Goal: Information Seeking & Learning: Understand process/instructions

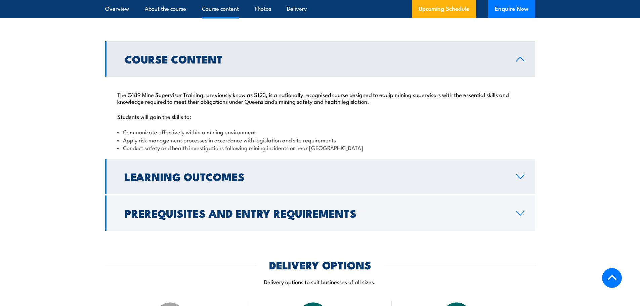
scroll to position [639, 0]
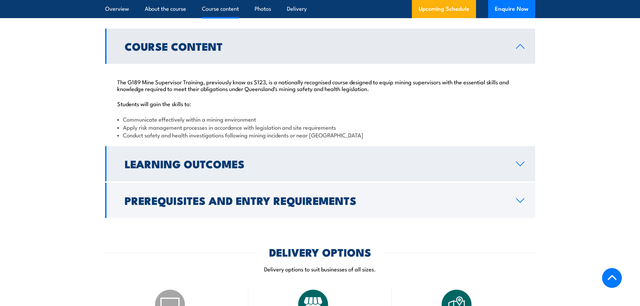
click at [239, 167] on h2 "Learning Outcomes" at bounding box center [315, 163] width 381 height 9
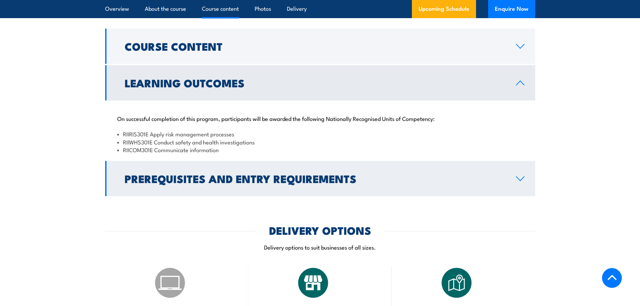
click at [236, 183] on h2 "Prerequisites and Entry Requirements" at bounding box center [315, 178] width 381 height 9
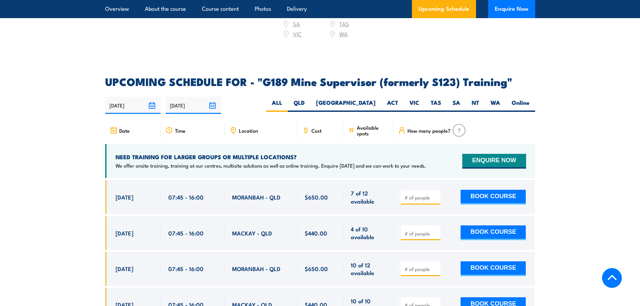
scroll to position [1109, 0]
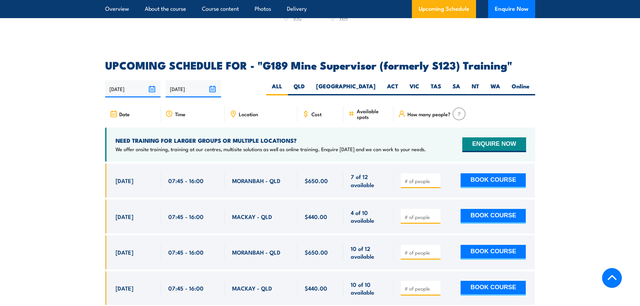
click at [406, 214] on input "number" at bounding box center [422, 217] width 34 height 7
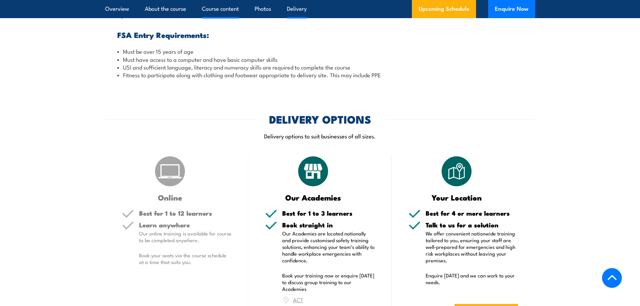
scroll to position [773, 0]
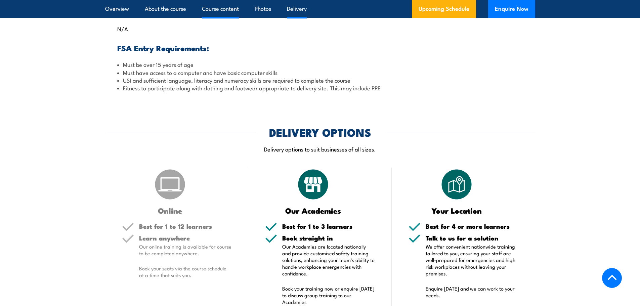
type input "1"
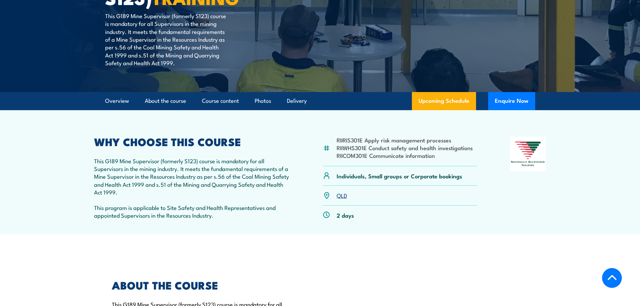
scroll to position [134, 0]
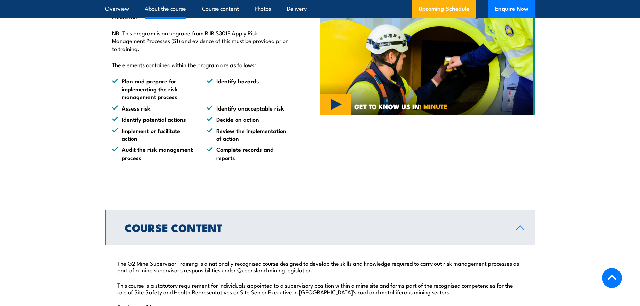
scroll to position [504, 0]
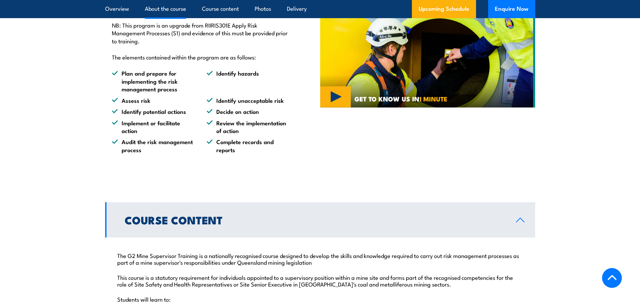
click at [214, 225] on h2 "Course Content" at bounding box center [315, 219] width 381 height 9
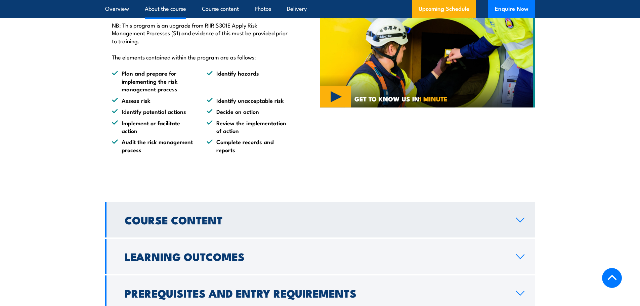
click at [214, 225] on h2 "Course Content" at bounding box center [315, 219] width 381 height 9
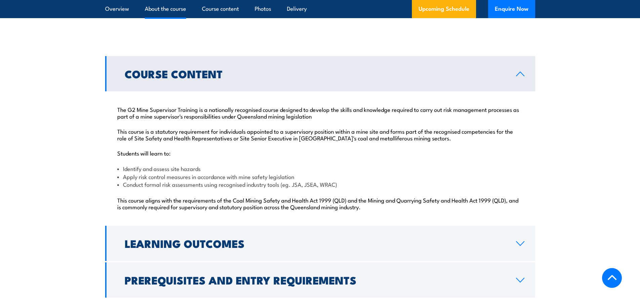
scroll to position [773, 0]
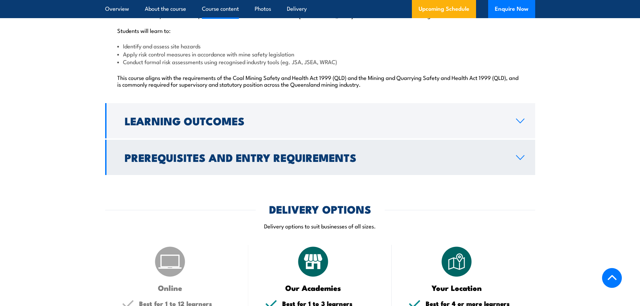
click at [252, 162] on h2 "Prerequisites and Entry Requirements" at bounding box center [315, 157] width 381 height 9
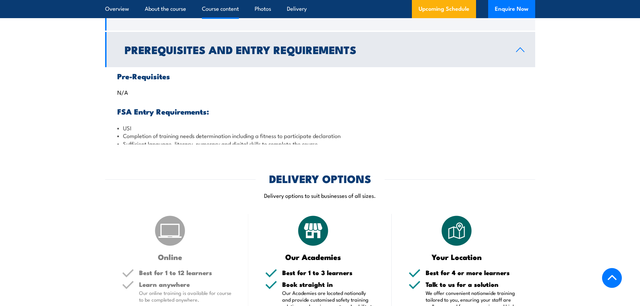
scroll to position [759, 0]
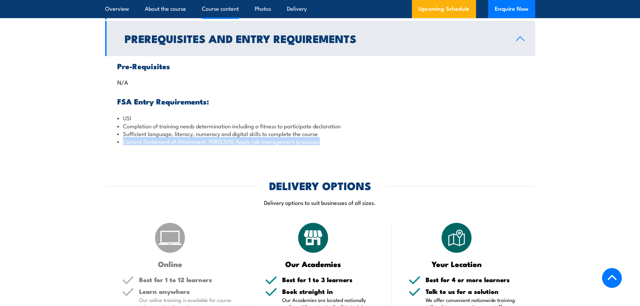
drag, startPoint x: 123, startPoint y: 159, endPoint x: 324, endPoint y: 162, distance: 201.4
click at [324, 152] on div "Pre-Requisites N/A FSA Entry Requirements: USI Completion of training needs det…" at bounding box center [320, 103] width 430 height 95
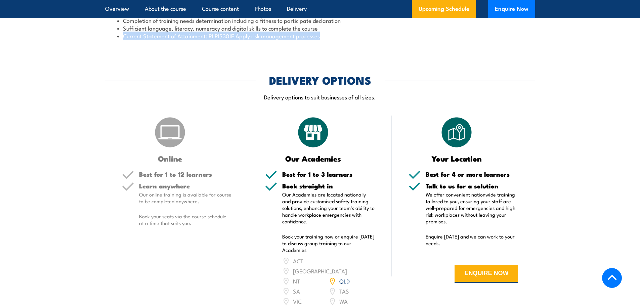
scroll to position [860, 0]
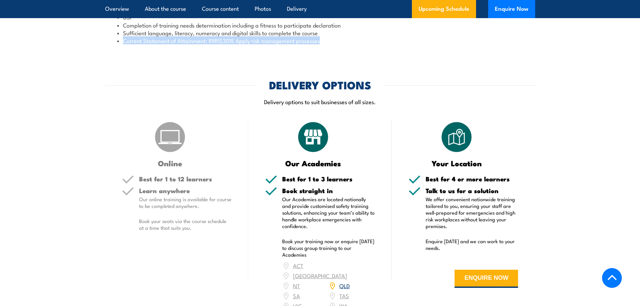
copy li "Current Statement of Attainment: RIIRIS301E Apply risk management processes"
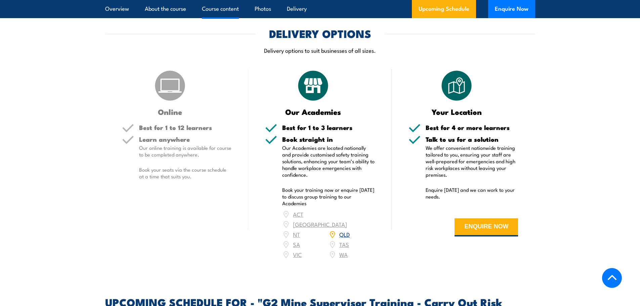
scroll to position [793, 0]
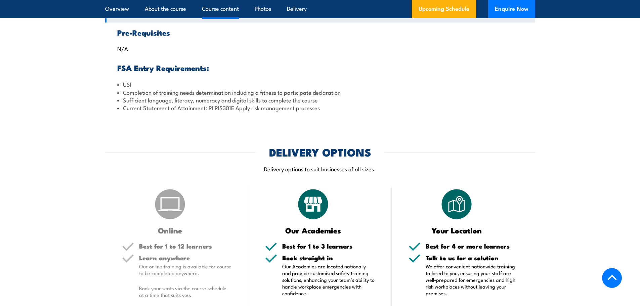
click at [188, 141] on div "COURSES > Emergency Response & Rescue Training G2 Mine Supervisor Training – Ca…" at bounding box center [320, 220] width 640 height 2027
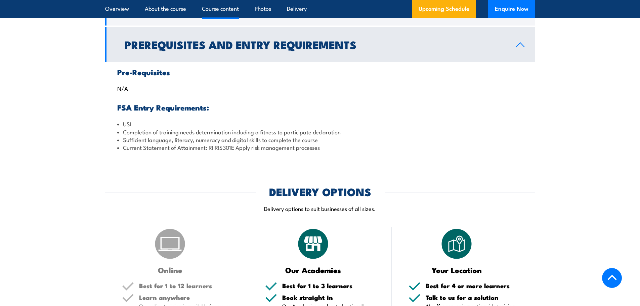
scroll to position [725, 0]
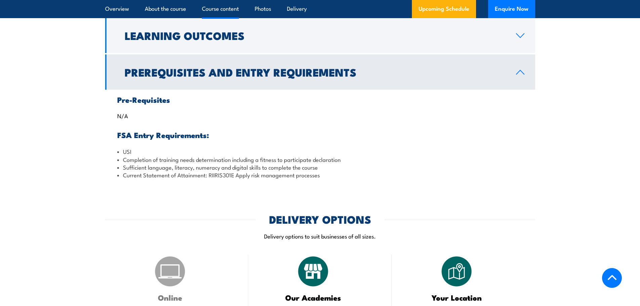
click at [315, 77] on h2 "Prerequisites and Entry Requirements" at bounding box center [315, 71] width 381 height 9
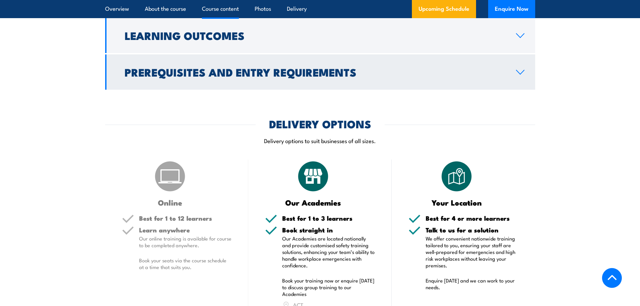
click at [315, 77] on h2 "Prerequisites and Entry Requirements" at bounding box center [315, 71] width 381 height 9
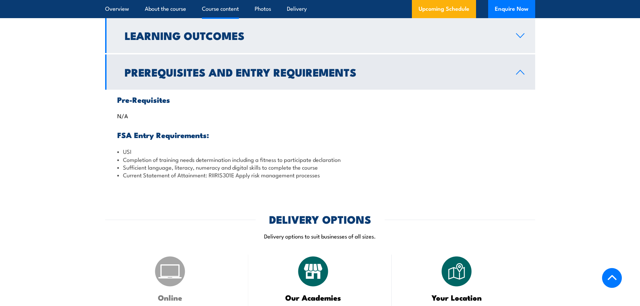
click at [276, 53] on link "Learning Outcomes" at bounding box center [320, 35] width 430 height 35
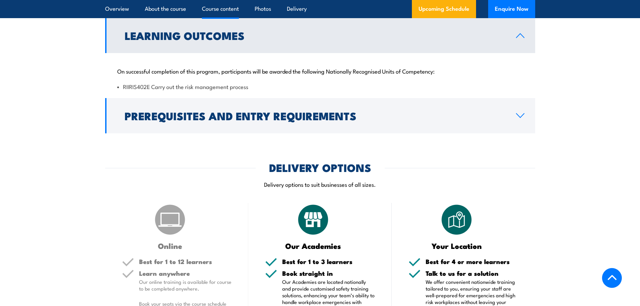
click at [274, 53] on link "Learning Outcomes" at bounding box center [320, 35] width 430 height 35
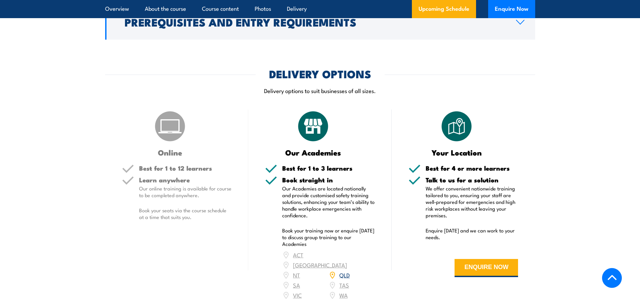
scroll to position [625, 0]
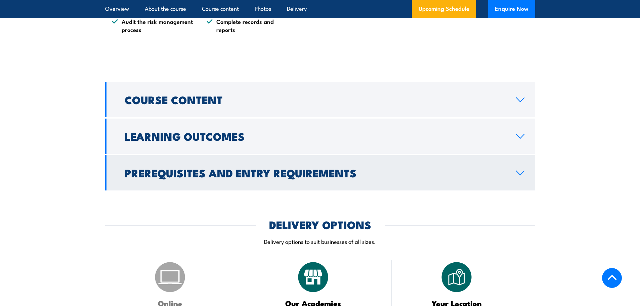
drag, startPoint x: 213, startPoint y: 181, endPoint x: 215, endPoint y: 188, distance: 8.1
click at [213, 178] on h2 "Prerequisites and Entry Requirements" at bounding box center [315, 172] width 381 height 9
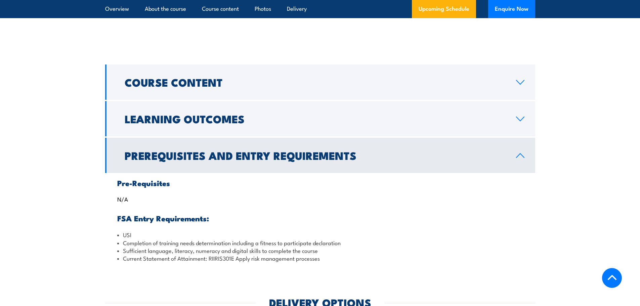
scroll to position [658, 0]
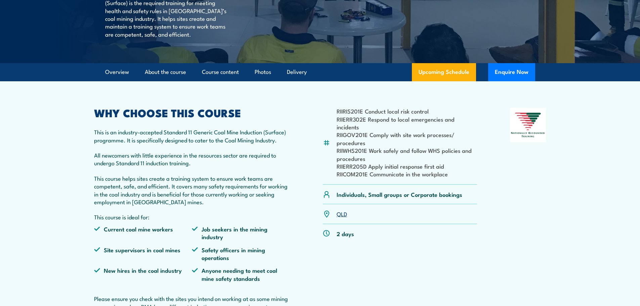
scroll to position [269, 0]
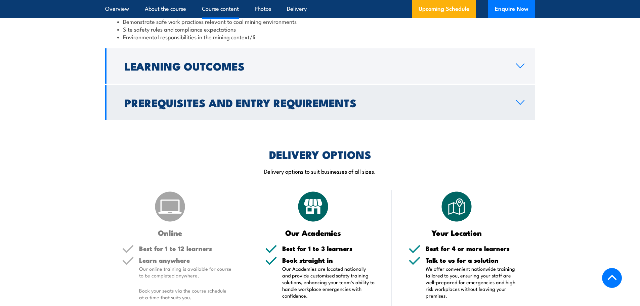
click at [230, 120] on link "Prerequisites and Entry Requirements" at bounding box center [320, 102] width 430 height 35
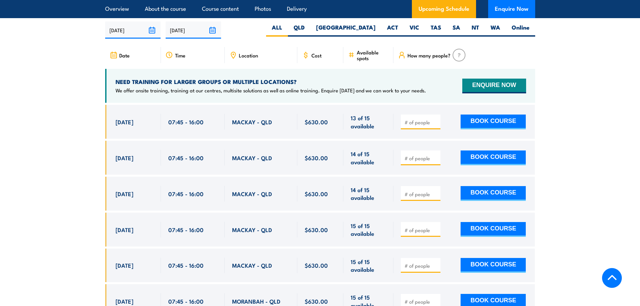
scroll to position [1229, 0]
